Goal: Transaction & Acquisition: Book appointment/travel/reservation

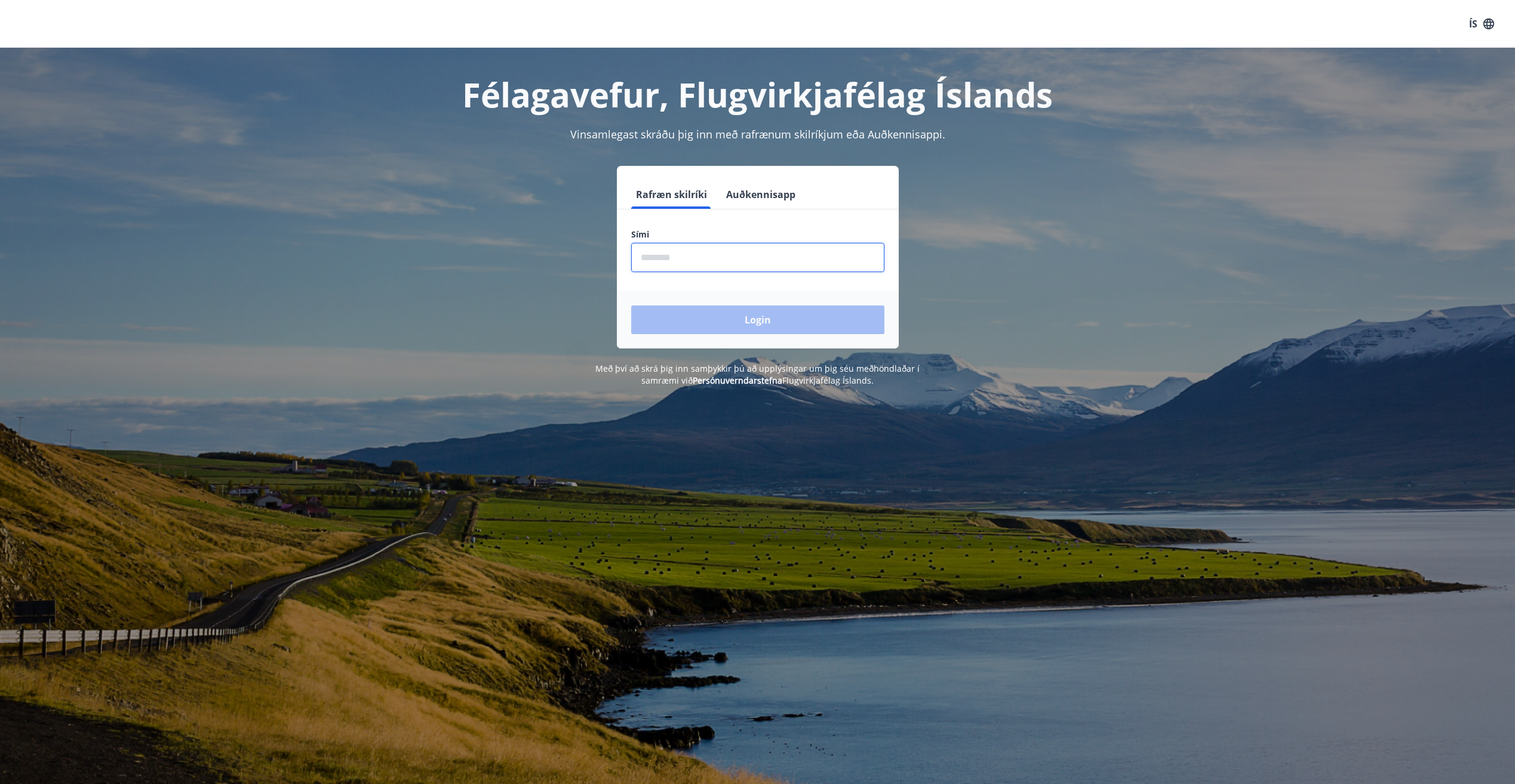
click at [715, 266] on input "phone" at bounding box center [758, 258] width 253 height 30
type input "********"
click at [631, 306] on button "Login" at bounding box center [758, 320] width 253 height 29
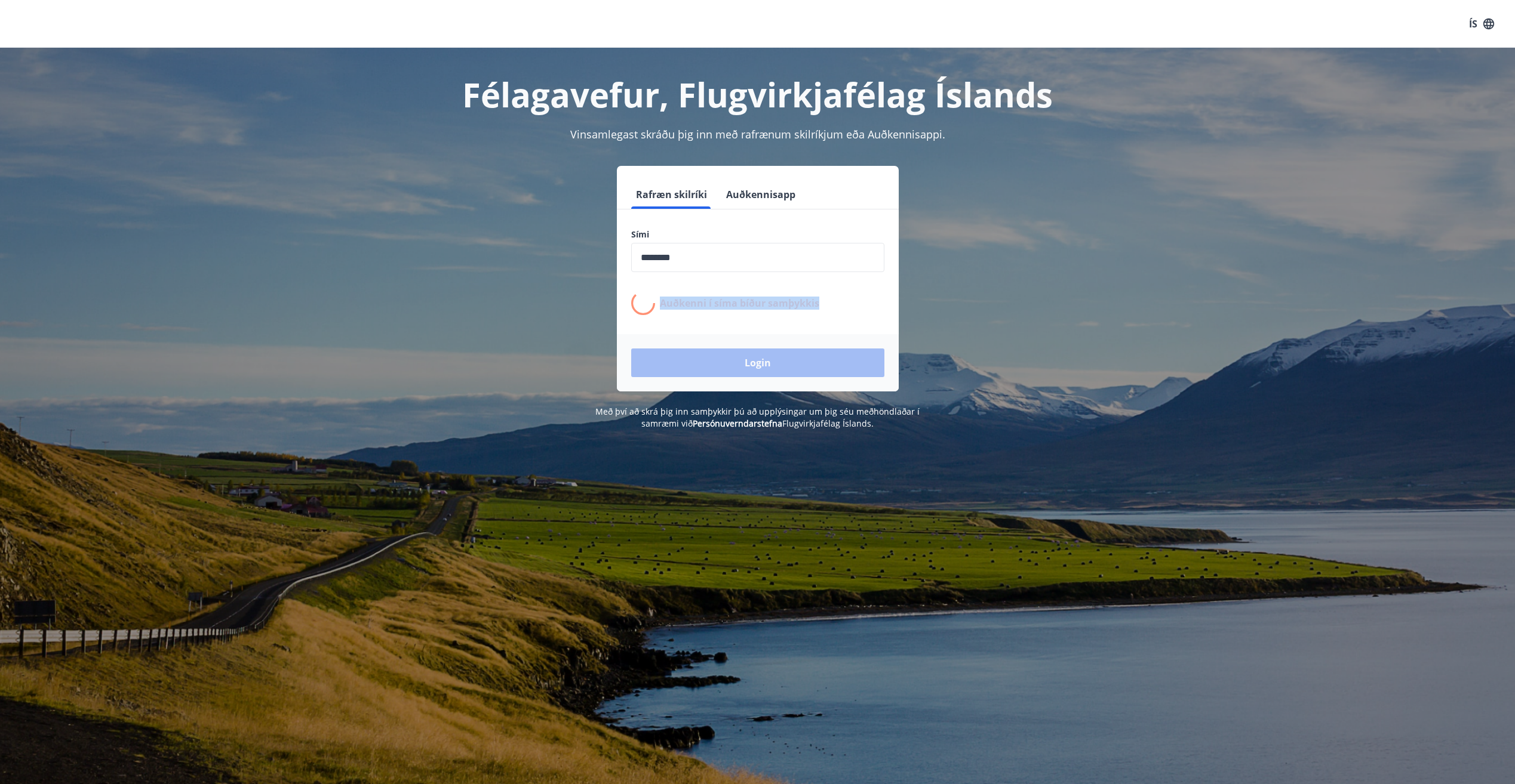
drag, startPoint x: 659, startPoint y: 301, endPoint x: 856, endPoint y: 301, distance: 197.0
click at [856, 301] on div "Auðkenni í síma bíður samþykkis" at bounding box center [758, 303] width 253 height 24
click at [858, 301] on div "Auðkenni í síma bíður samþykkis" at bounding box center [758, 303] width 253 height 24
click at [802, 302] on p "Auðkenni í síma bíður samþykkis" at bounding box center [739, 303] width 160 height 13
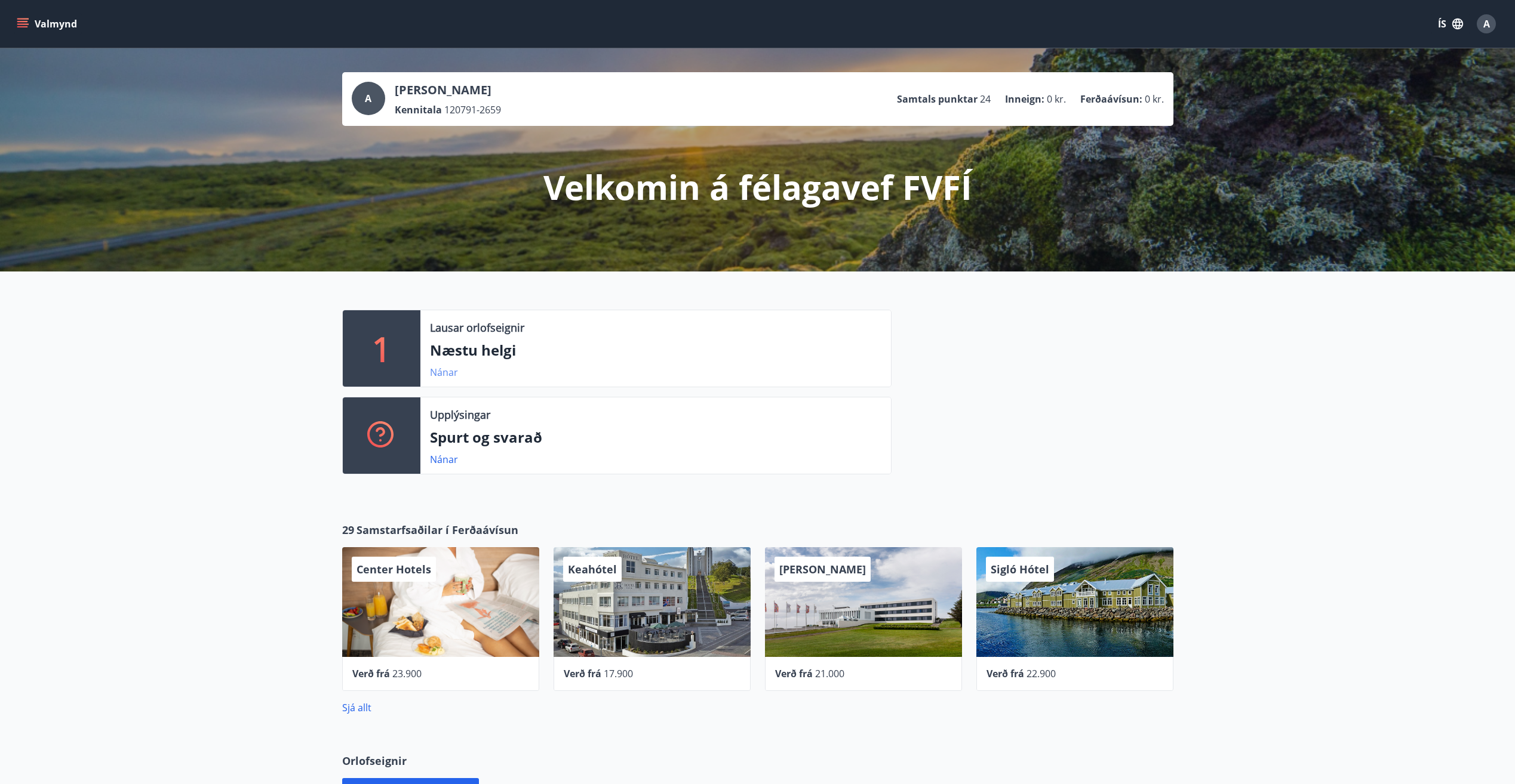
click at [446, 376] on link "Nánar" at bounding box center [443, 372] width 28 height 13
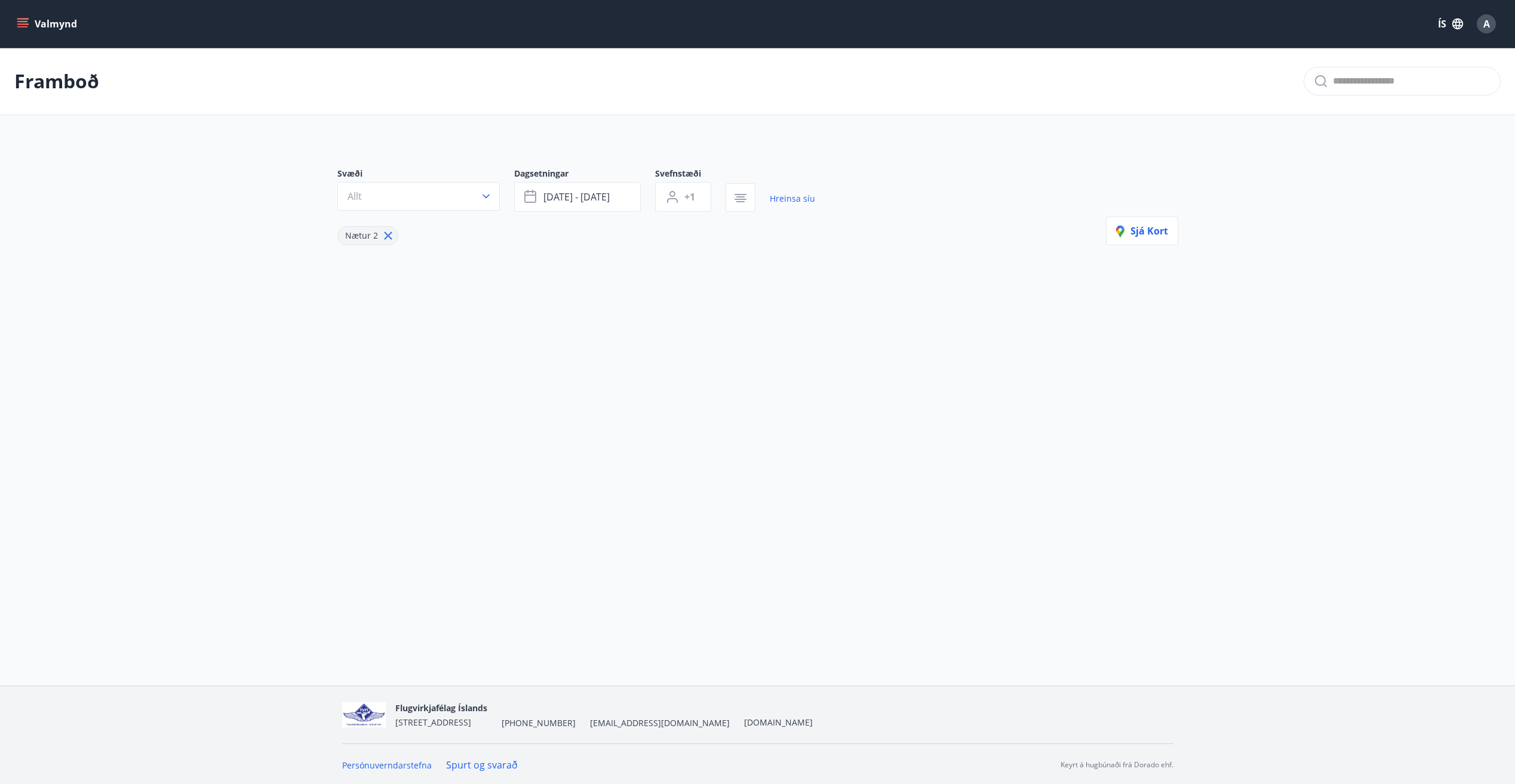
type input "*"
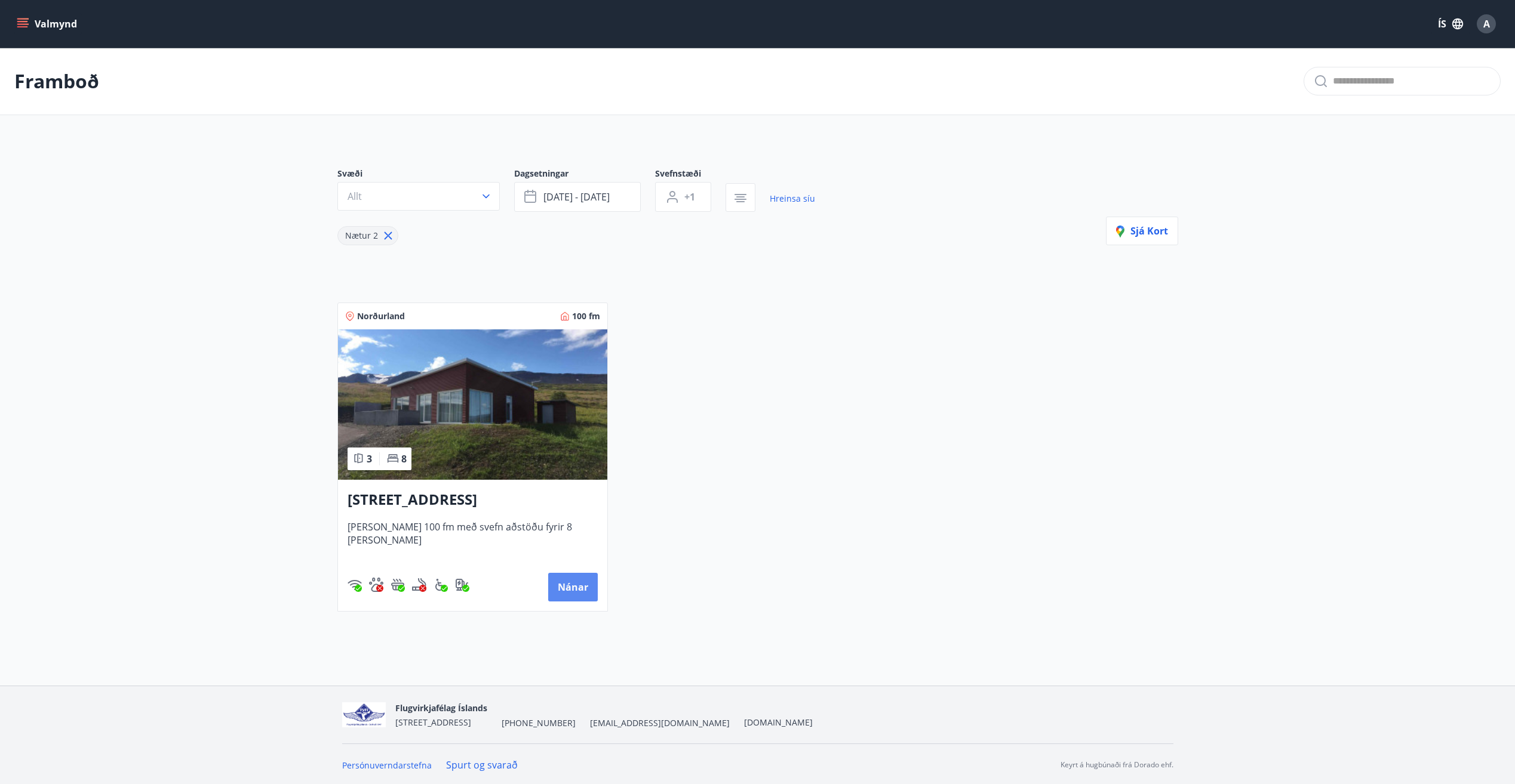
click at [579, 583] on button "Nánar" at bounding box center [573, 586] width 50 height 29
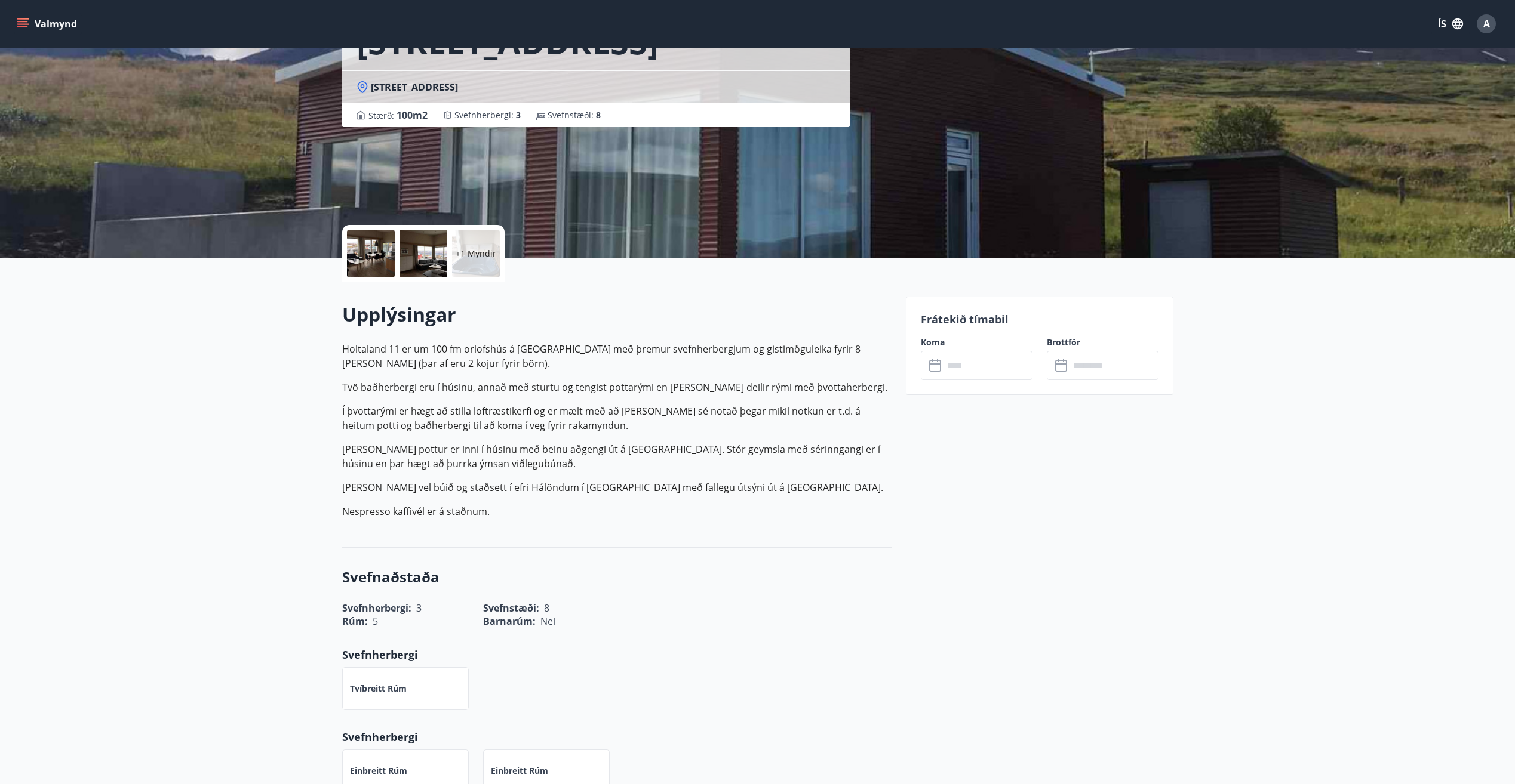
scroll to position [65, 0]
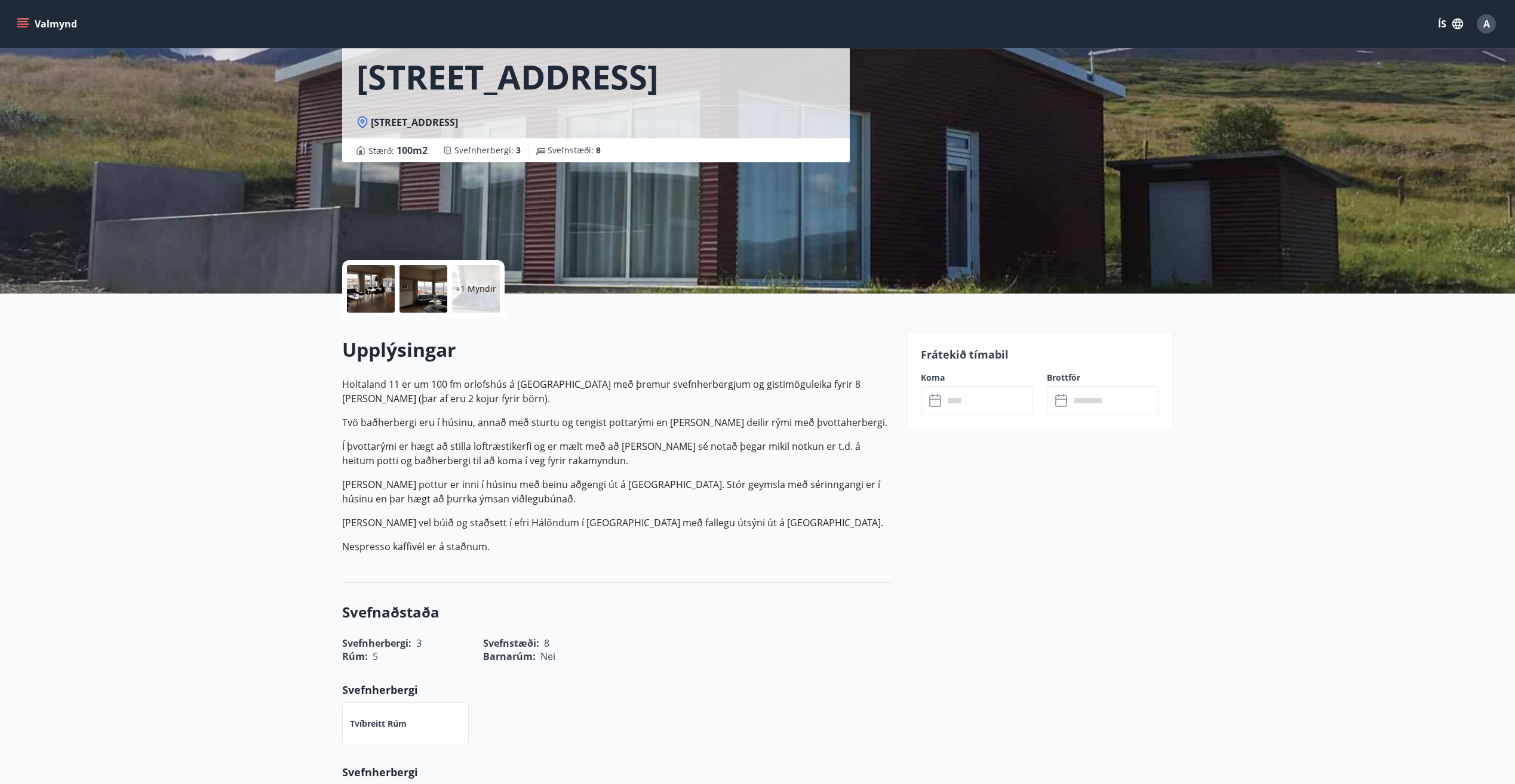
click at [961, 410] on input "text" at bounding box center [988, 401] width 89 height 30
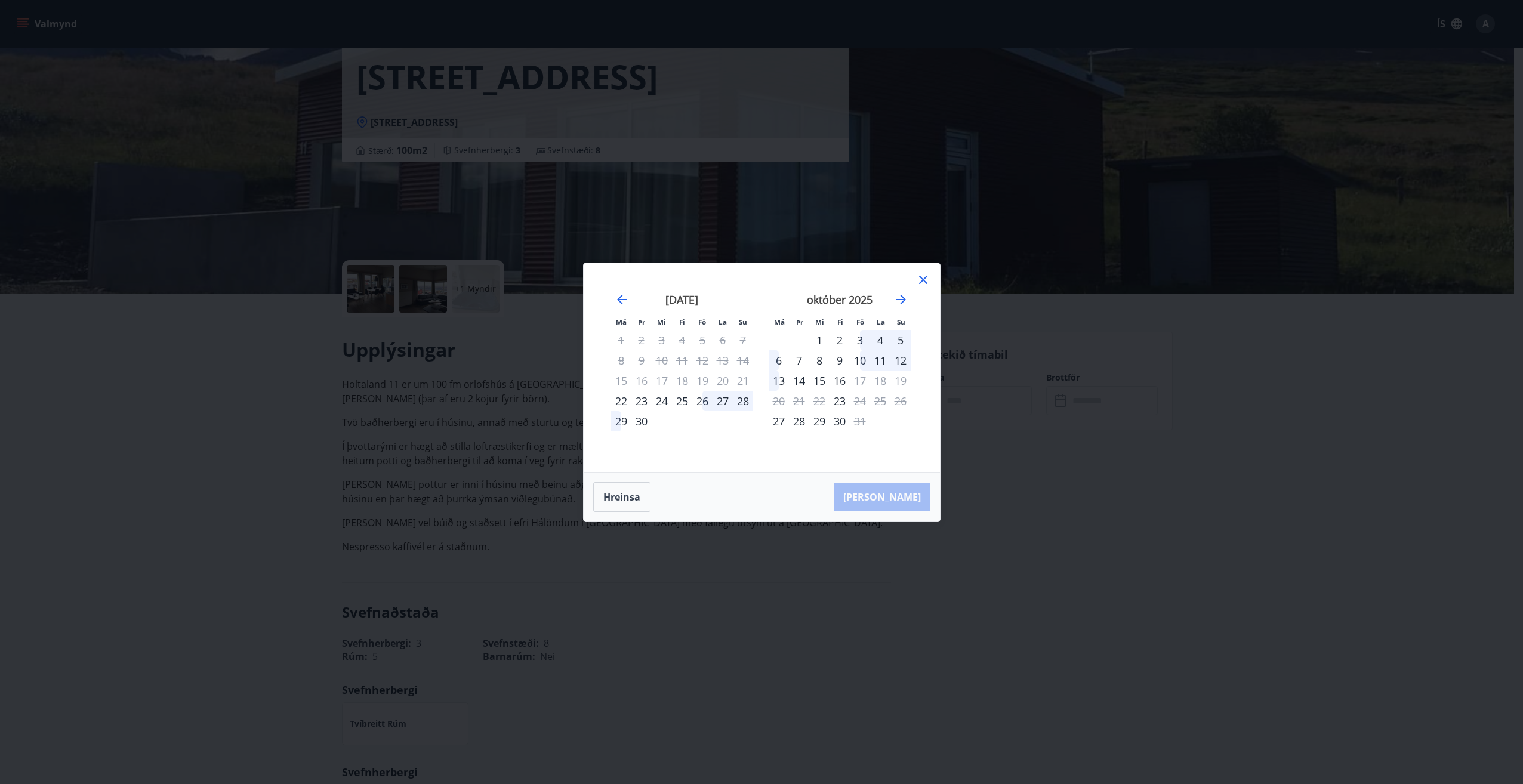
click at [699, 403] on div "26" at bounding box center [703, 401] width 20 height 20
click at [620, 427] on div "29" at bounding box center [622, 421] width 20 height 20
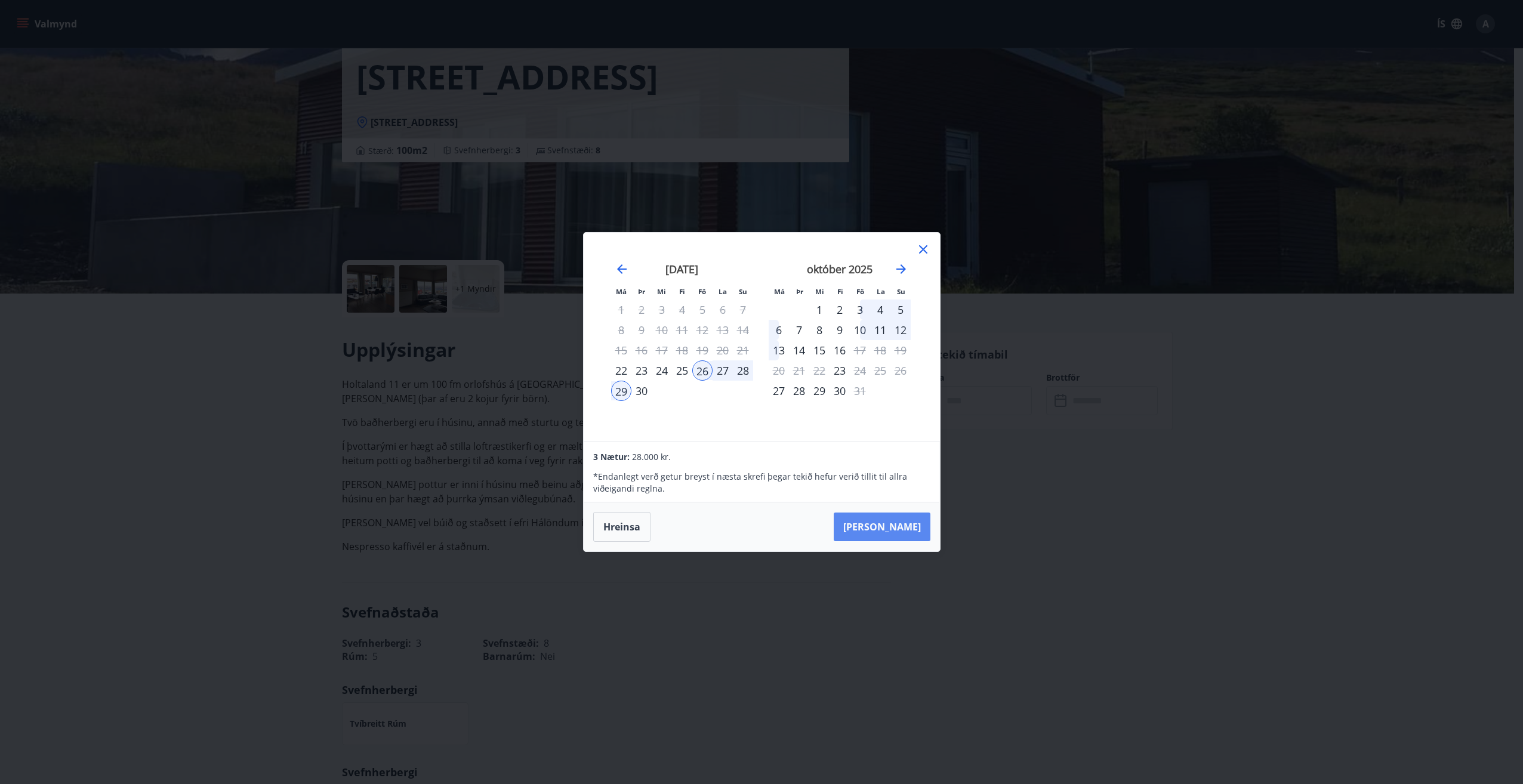
click at [901, 523] on button "[PERSON_NAME]" at bounding box center [882, 526] width 97 height 29
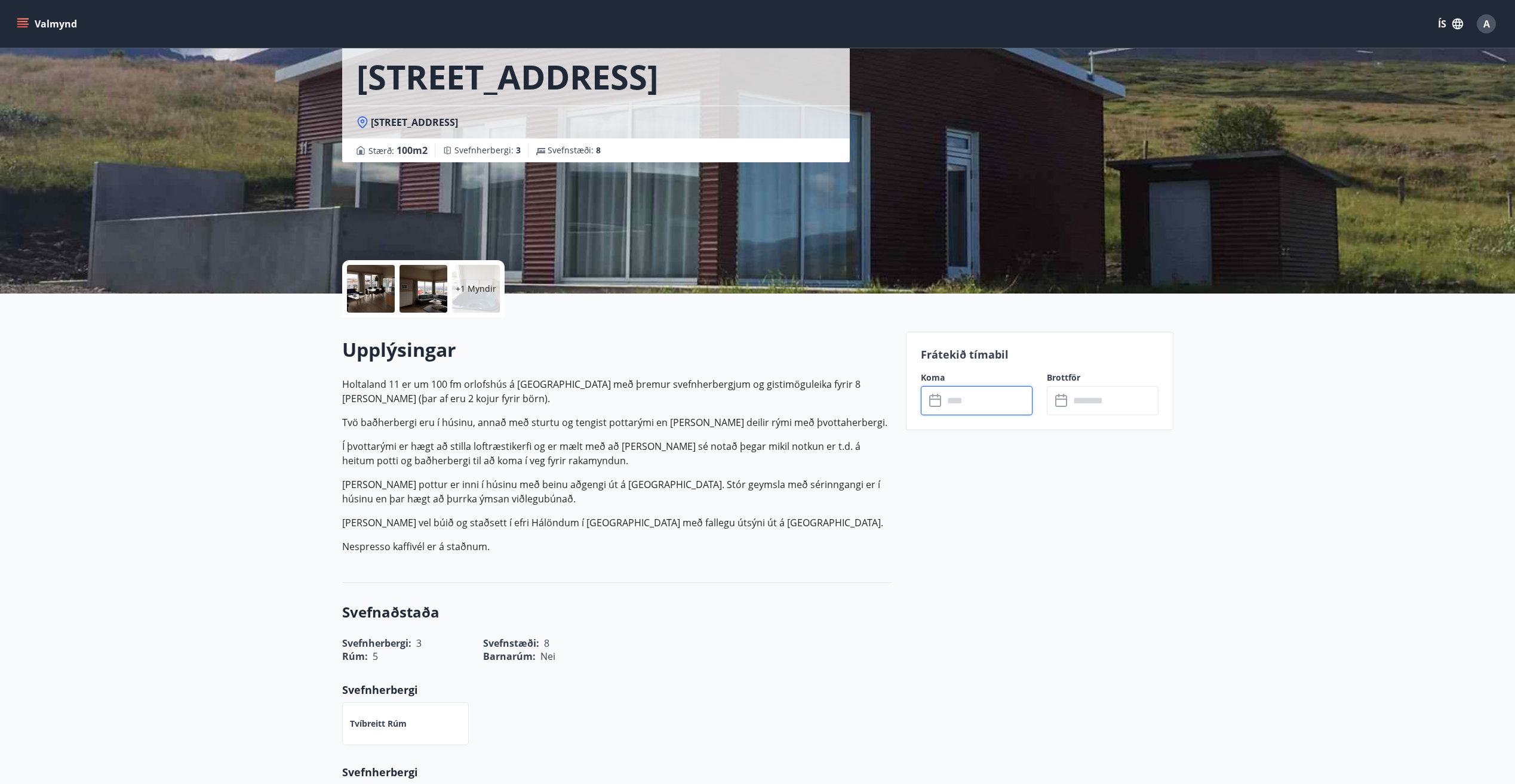
type input "******"
click at [1099, 511] on button "Greiða" at bounding box center [1102, 510] width 112 height 29
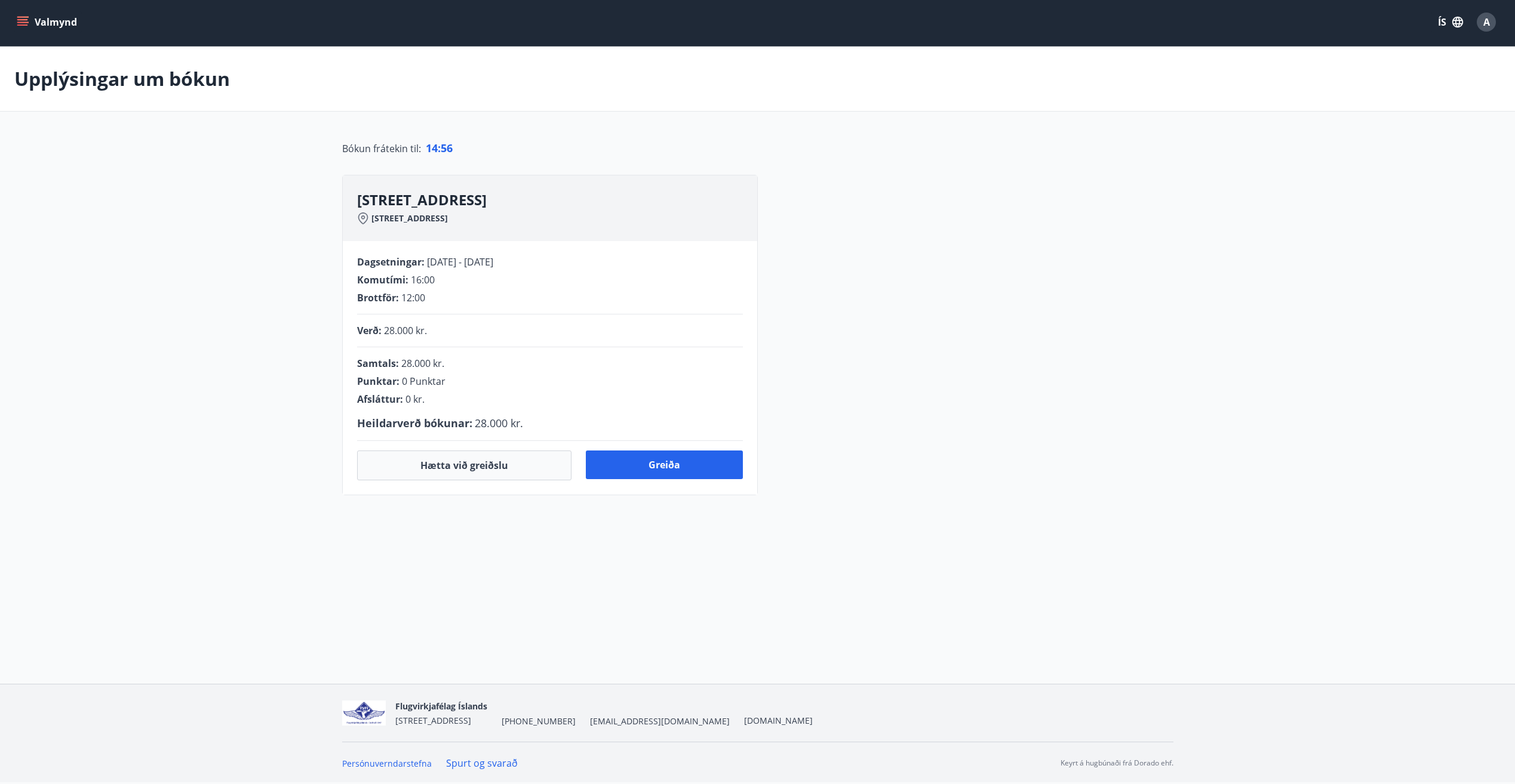
scroll to position [6, 0]
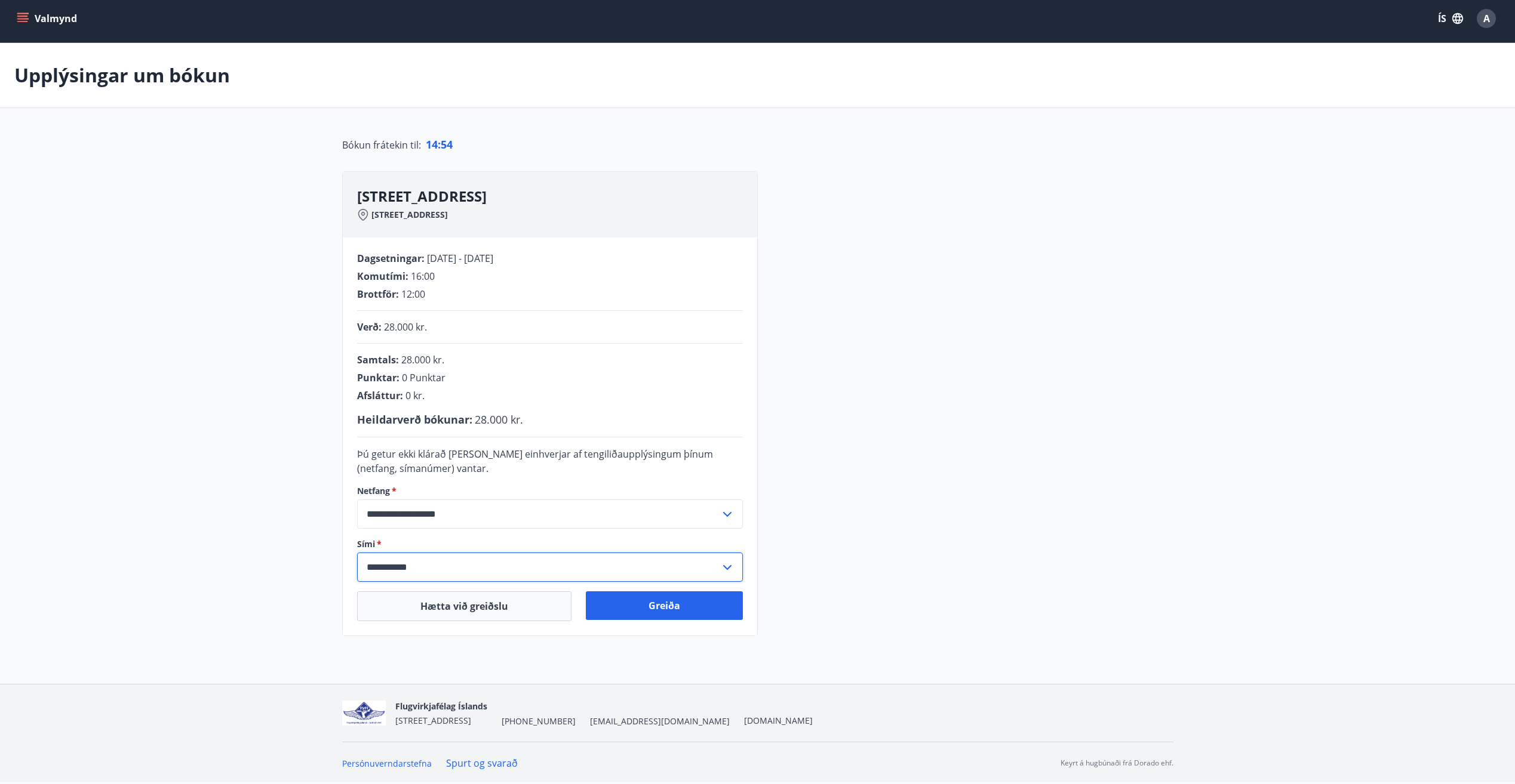
click at [506, 560] on input "**********" at bounding box center [538, 567] width 363 height 30
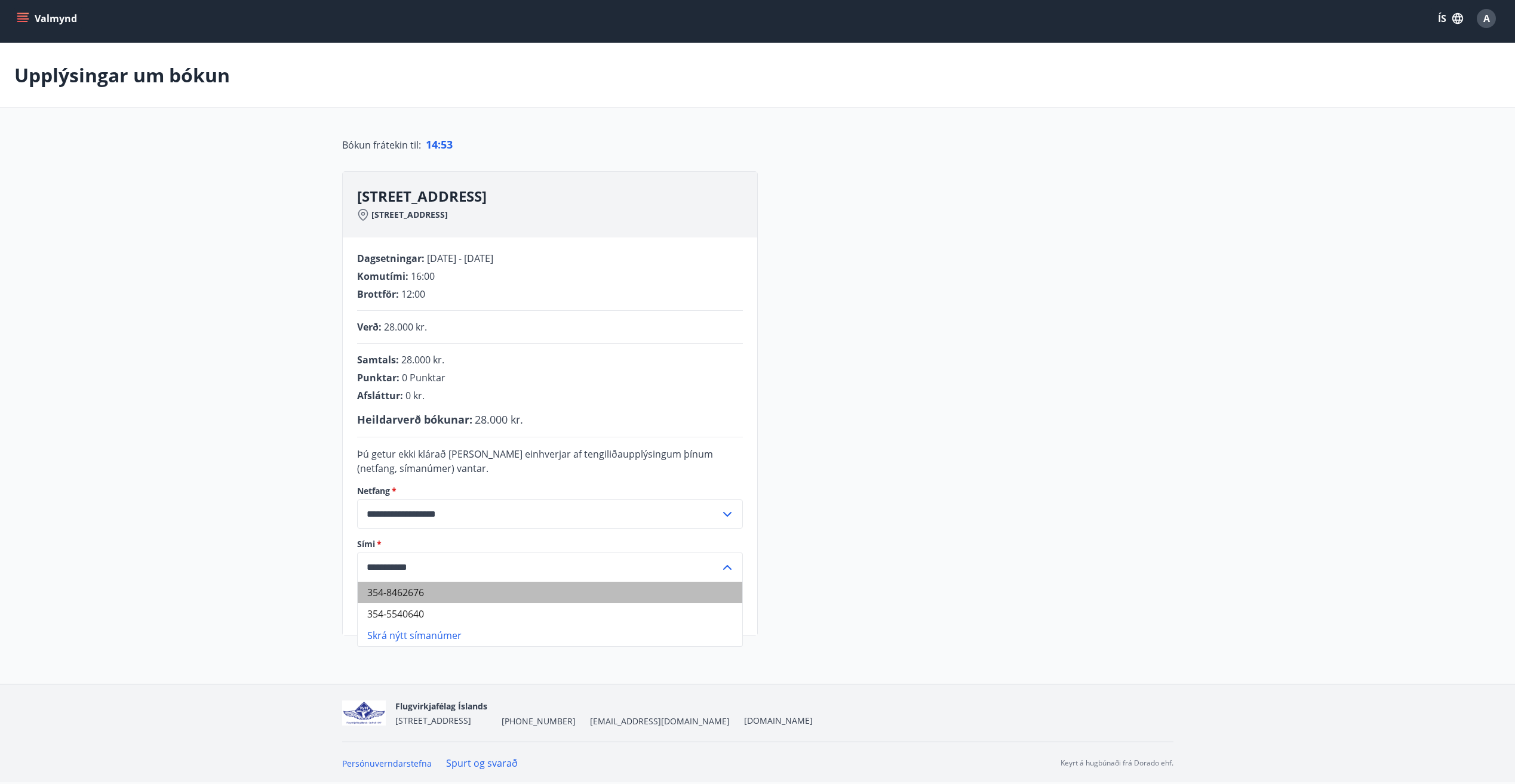
click at [472, 585] on li "354-8462676" at bounding box center [550, 592] width 384 height 21
type input "**********"
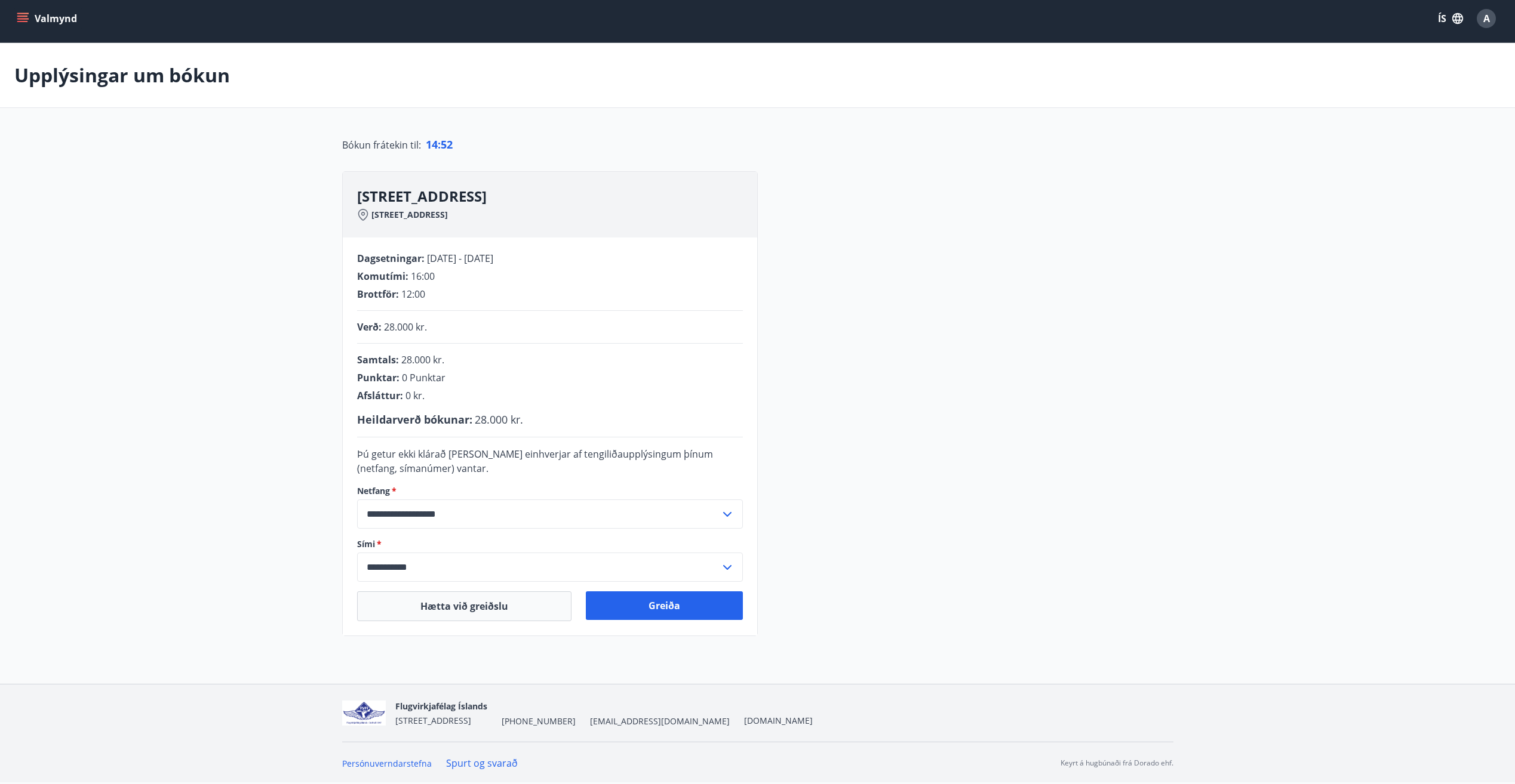
click at [571, 440] on div "**********" at bounding box center [550, 436] width 414 height 398
click at [649, 599] on button "Greiða" at bounding box center [664, 605] width 157 height 29
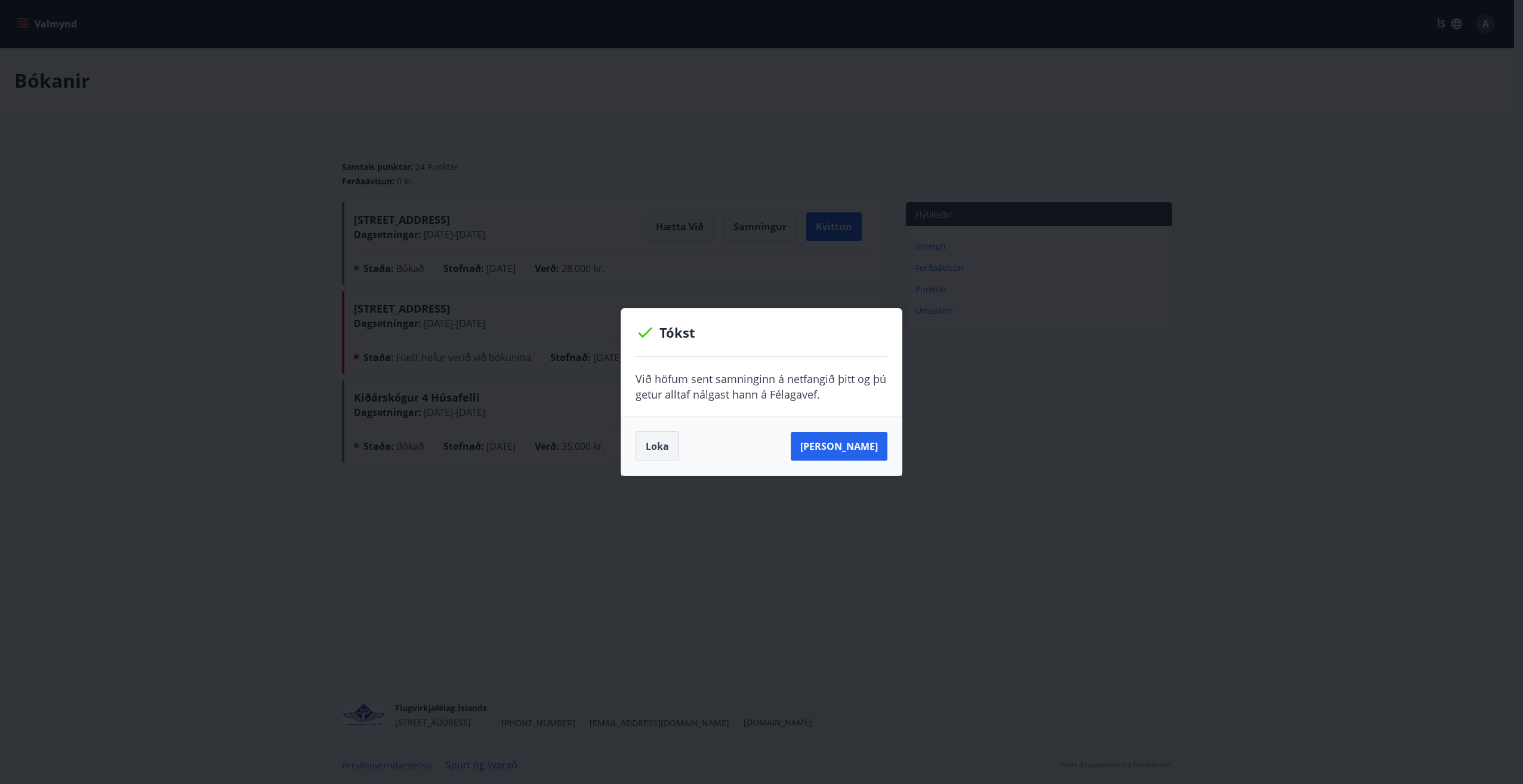
click at [657, 446] on button "Loka" at bounding box center [657, 446] width 43 height 30
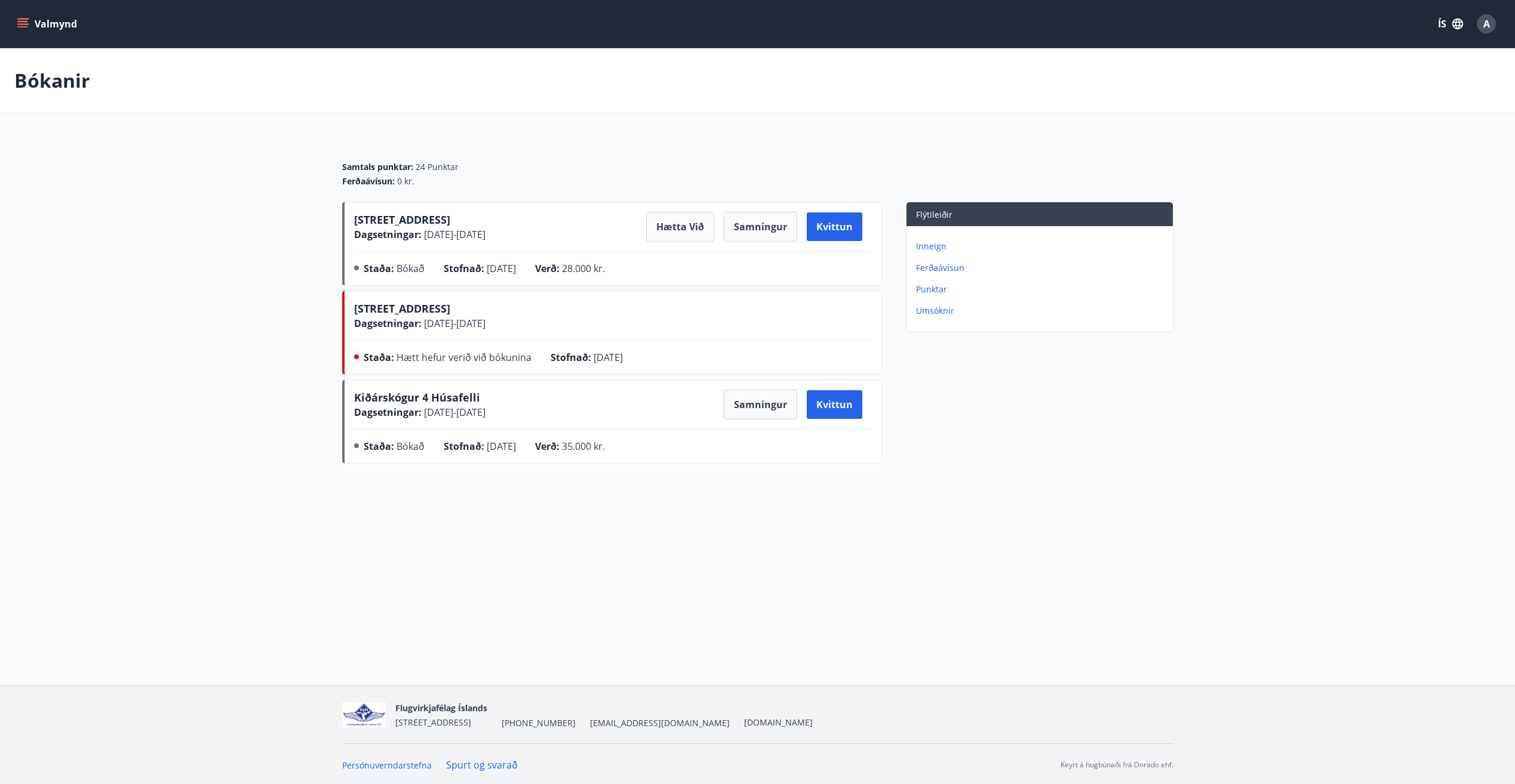
drag, startPoint x: 421, startPoint y: 232, endPoint x: 475, endPoint y: 235, distance: 54.1
click at [475, 235] on span "26.09.2025 - 29.09.2025" at bounding box center [453, 235] width 64 height 13
click at [480, 236] on span "26.09.2025 - 29.09.2025" at bounding box center [453, 235] width 64 height 13
click at [485, 229] on span "26.09.2025 - 29.09.2025" at bounding box center [453, 235] width 64 height 13
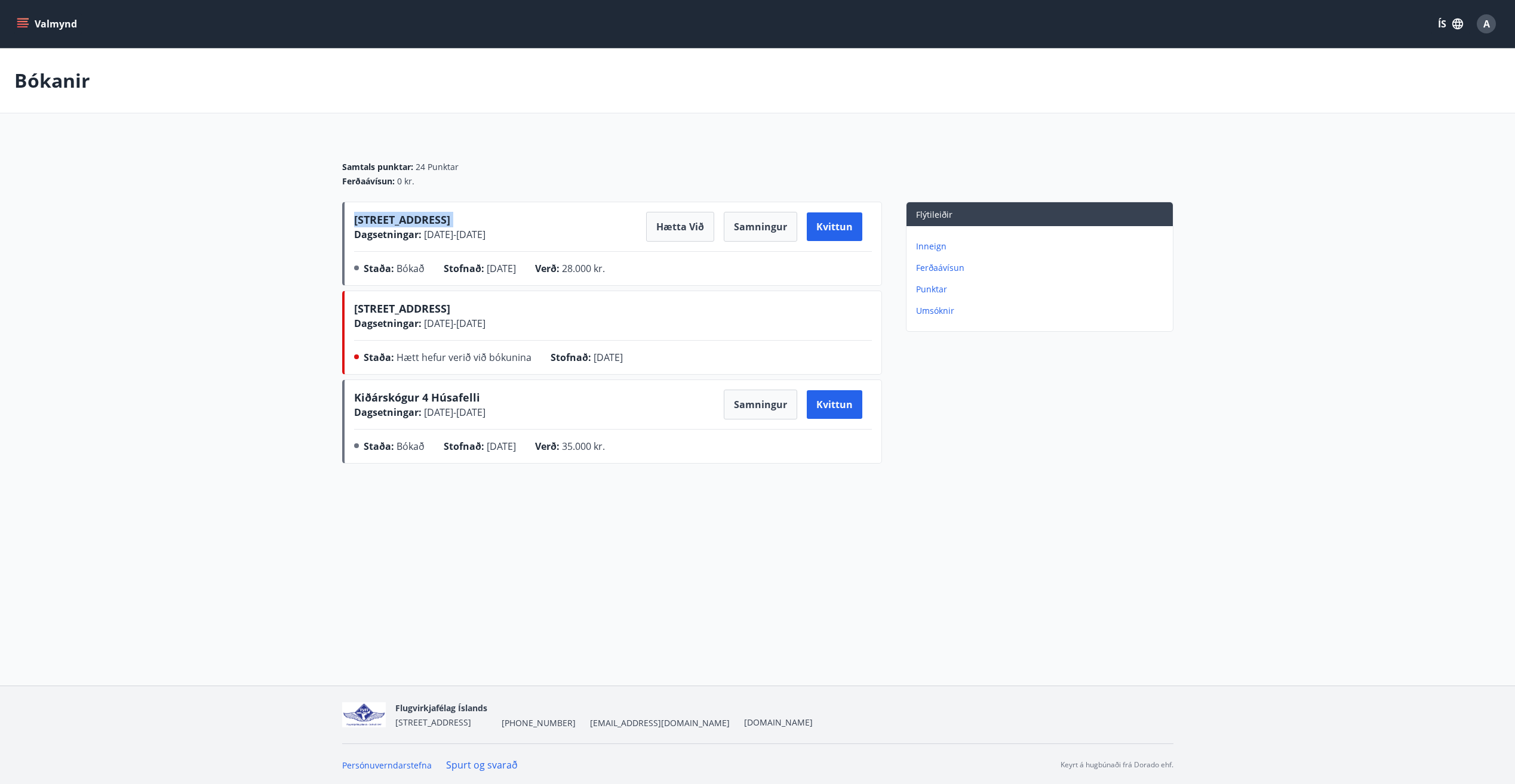
click at [485, 229] on span "26.09.2025 - 29.09.2025" at bounding box center [453, 235] width 64 height 13
drag, startPoint x: 514, startPoint y: 229, endPoint x: 545, endPoint y: 275, distance: 55.5
click at [535, 276] on div "Stofnað : 22.09.2025" at bounding box center [489, 271] width 91 height 19
click at [859, 227] on button "Kvittun" at bounding box center [834, 226] width 55 height 29
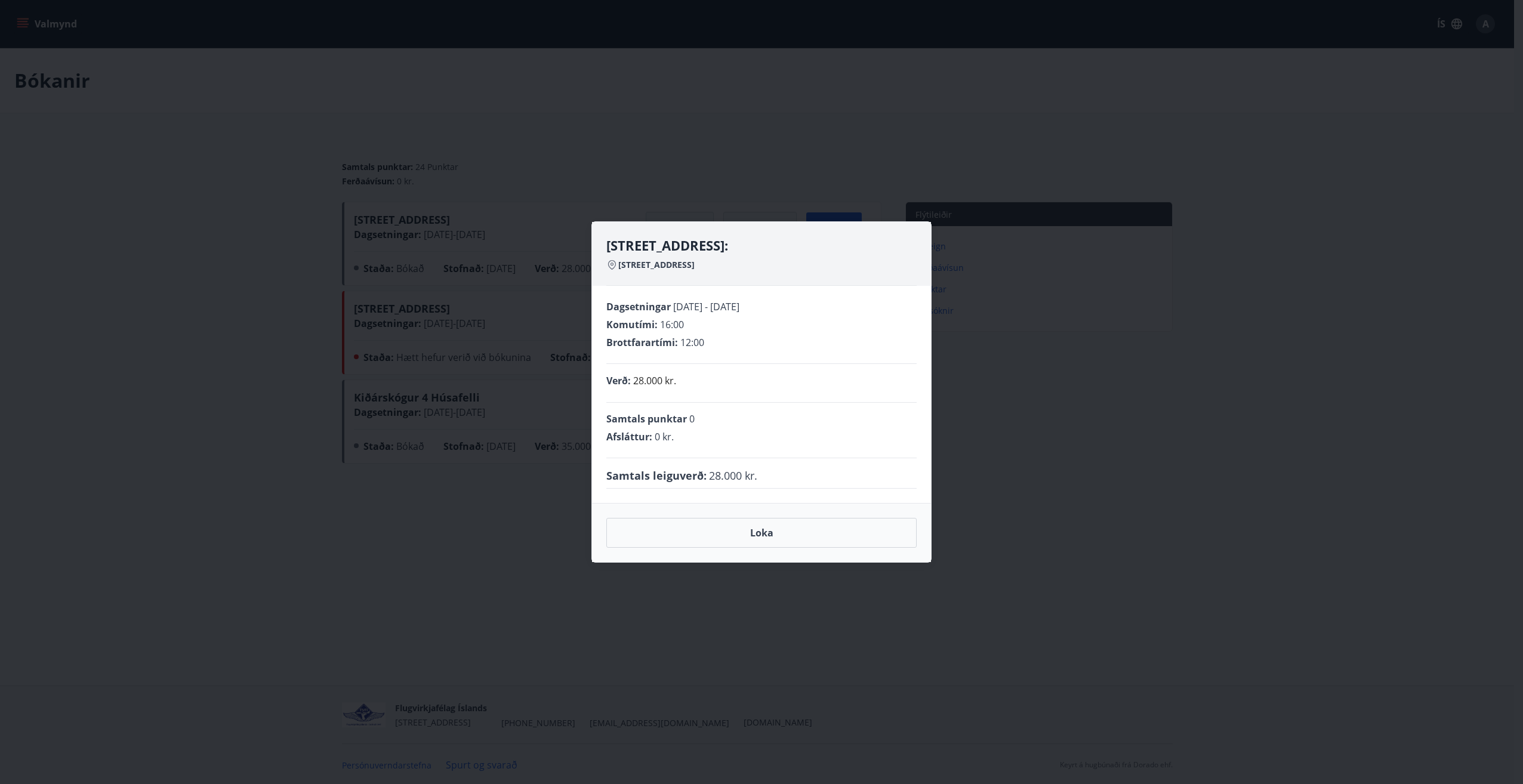
click at [382, 152] on div "Holtaland 11, Akureyri: Holtaland 11 - 601 Akureyri Dagsetningar 26.09.2025 - 2…" at bounding box center [761, 392] width 1523 height 784
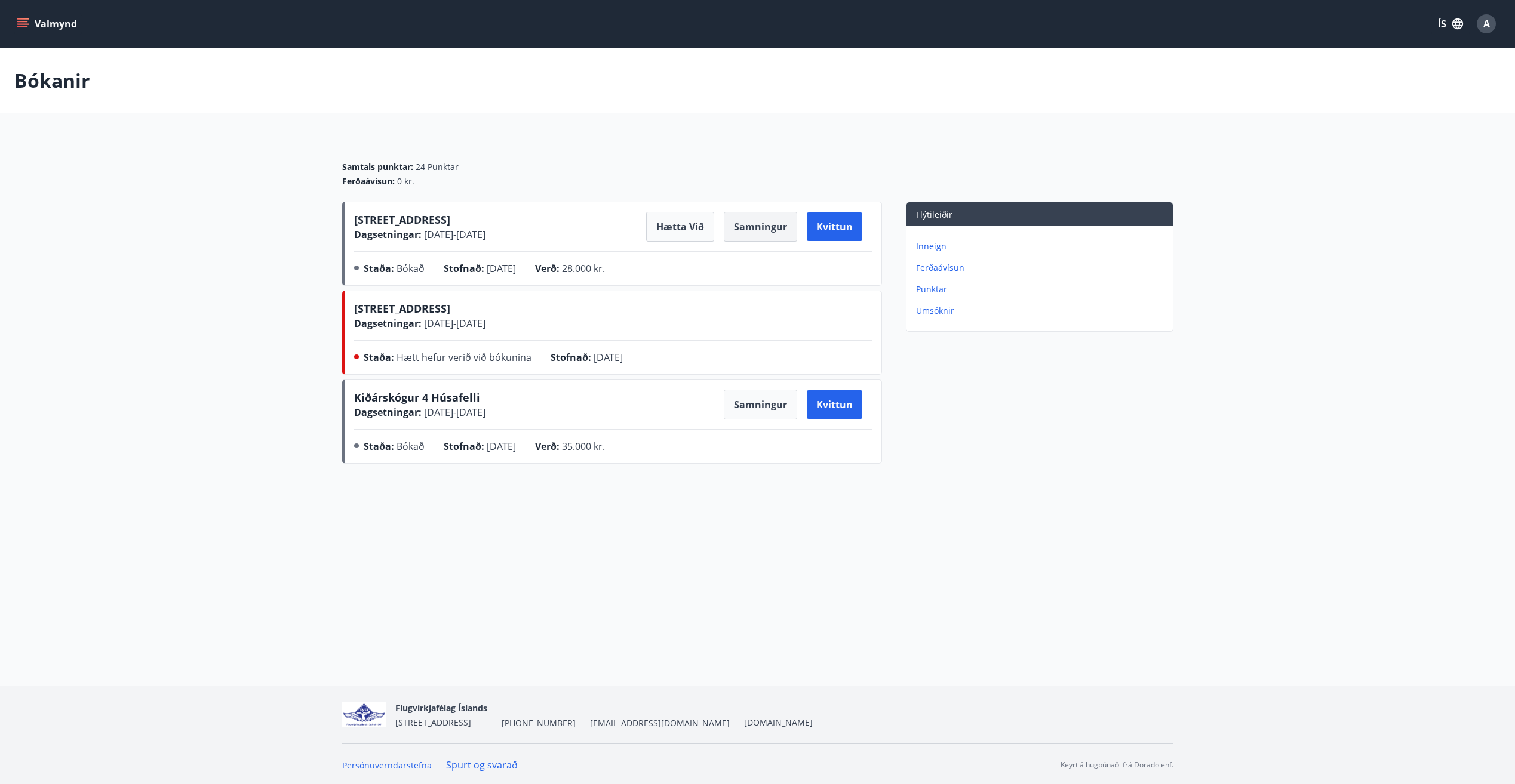
click at [757, 230] on button "Samningur" at bounding box center [759, 226] width 73 height 30
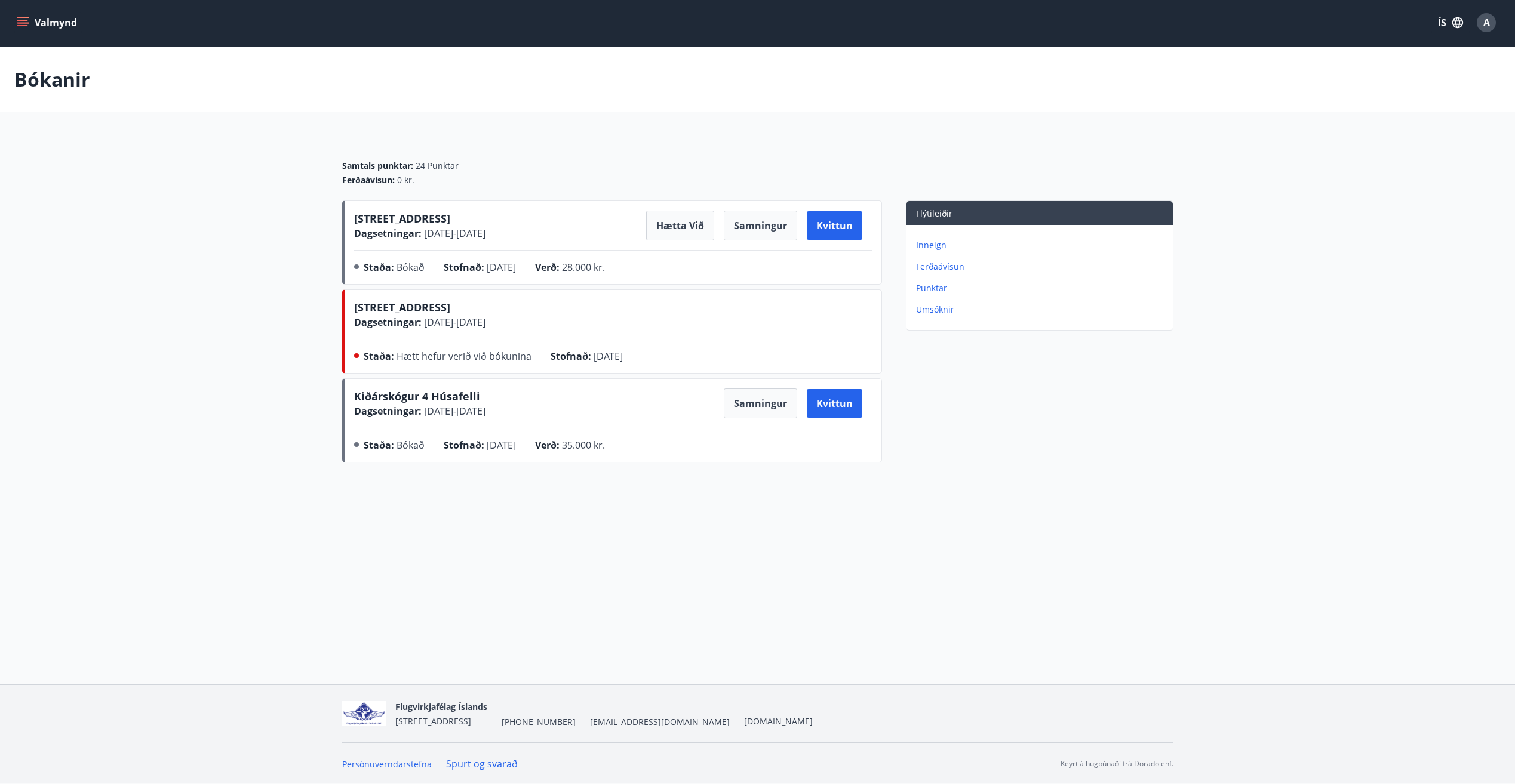
scroll to position [2, 0]
click at [1059, 120] on main "Bókanir Samtals punktar : 24 Punktar Ferðaávísun : 0 kr. Holtaland 11, Akureyri…" at bounding box center [758, 256] width 1515 height 420
click at [925, 112] on main "Bókanir Samtals punktar : 24 Punktar Ferðaávísun : 0 kr. Holtaland 11, Akureyri…" at bounding box center [758, 256] width 1515 height 420
click at [405, 165] on span "Samtals punktar :" at bounding box center [377, 165] width 71 height 12
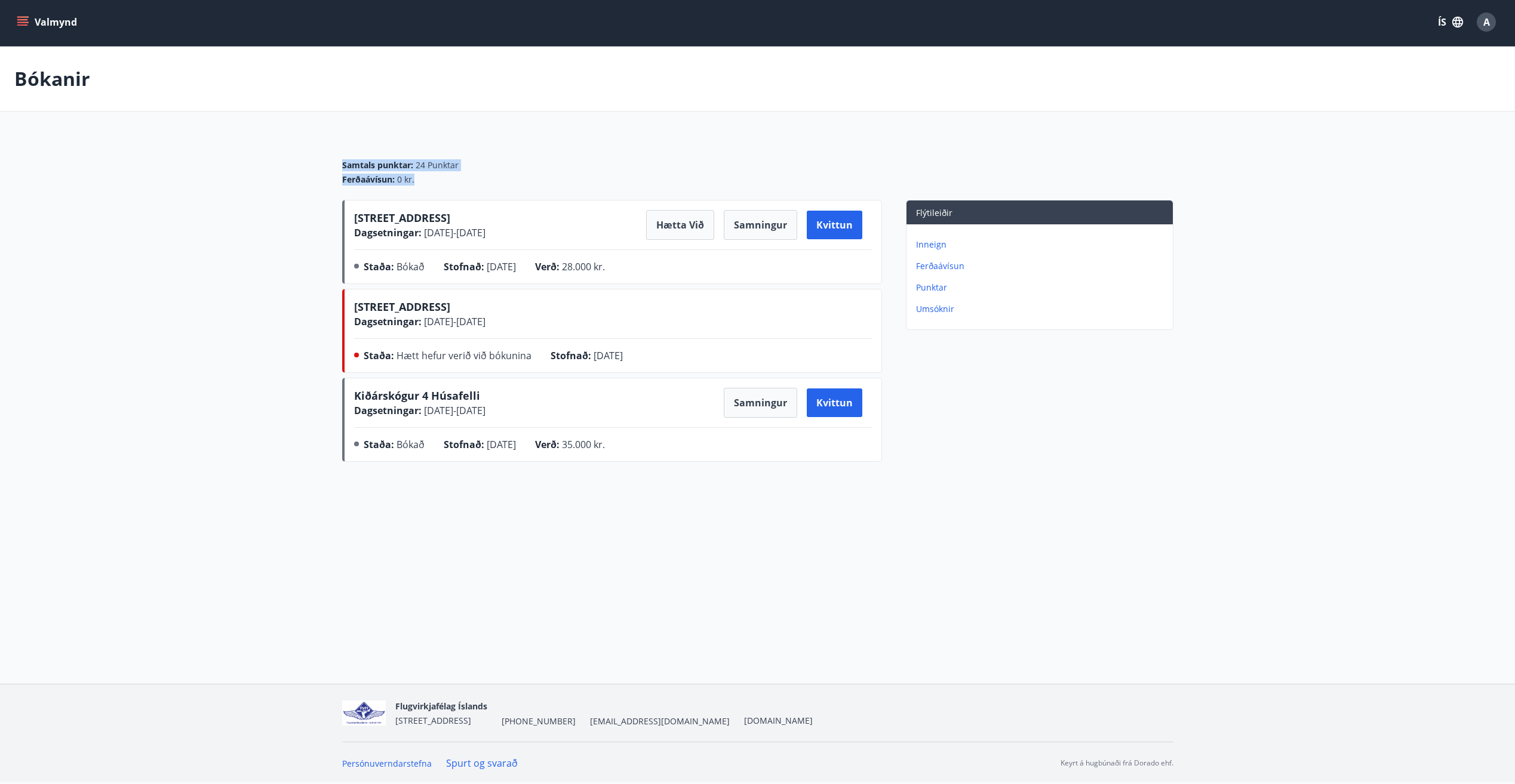
drag, startPoint x: 405, startPoint y: 165, endPoint x: 411, endPoint y: 178, distance: 14.3
click at [411, 178] on div "Samtals punktar : 24 Punktar Ferðaávísun : 0 kr." at bounding box center [758, 173] width 831 height 26
click at [411, 178] on span "0 kr." at bounding box center [406, 179] width 18 height 12
